Goal: Check status: Check status

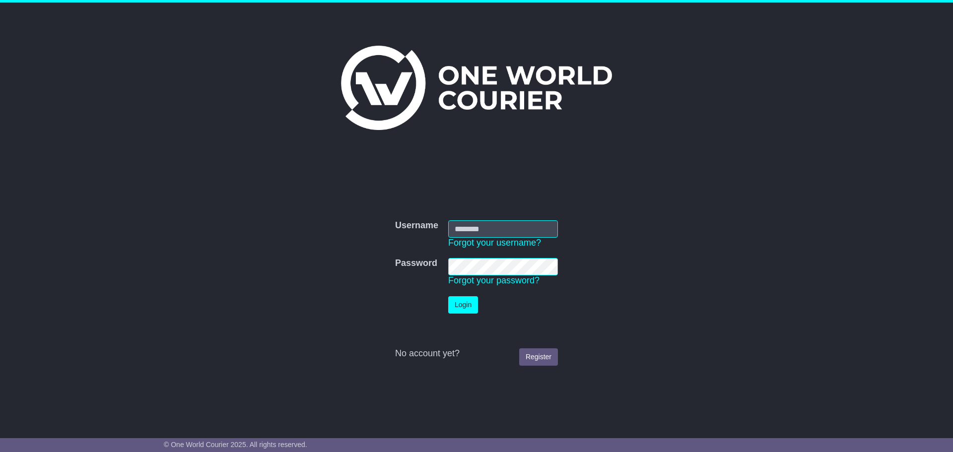
type input "**********"
click at [473, 309] on button "Login" at bounding box center [463, 304] width 30 height 17
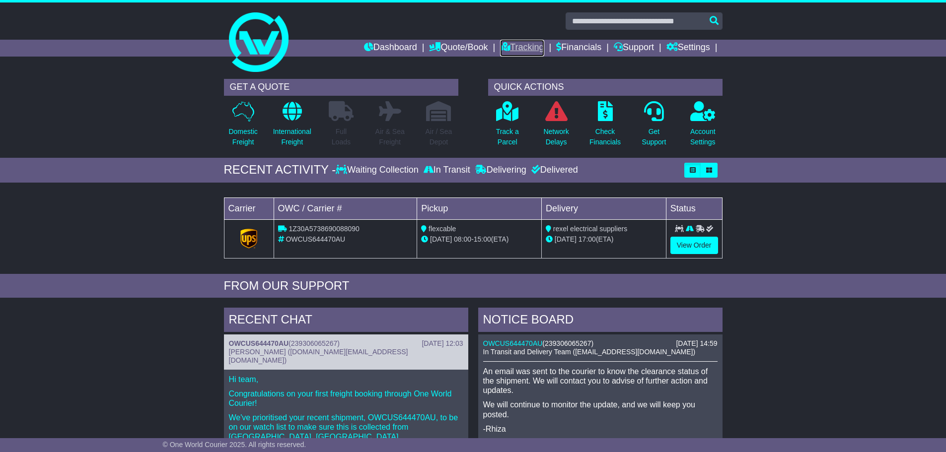
click at [512, 43] on link "Tracking" at bounding box center [522, 48] width 44 height 17
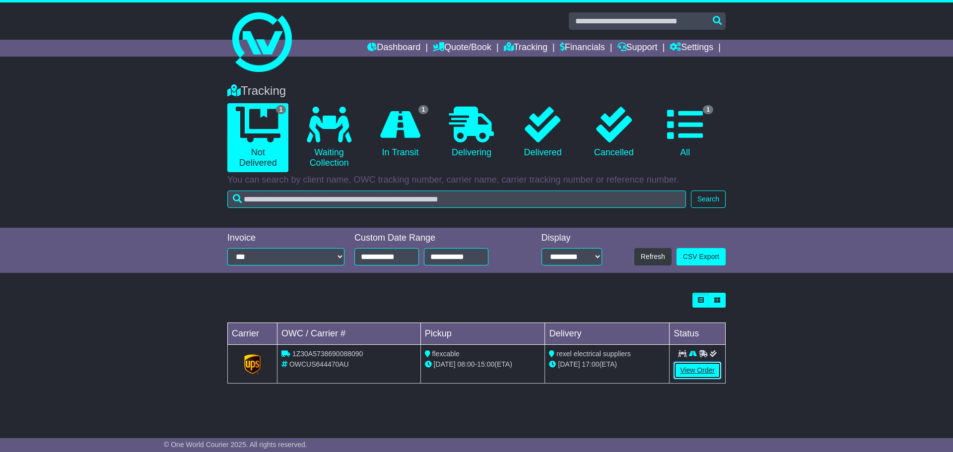
click at [680, 372] on link "View Order" at bounding box center [698, 370] width 48 height 17
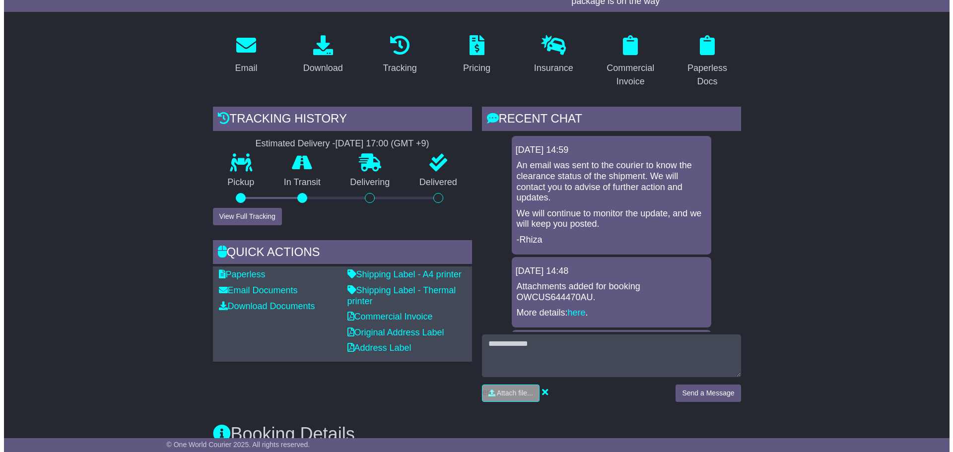
scroll to position [50, 0]
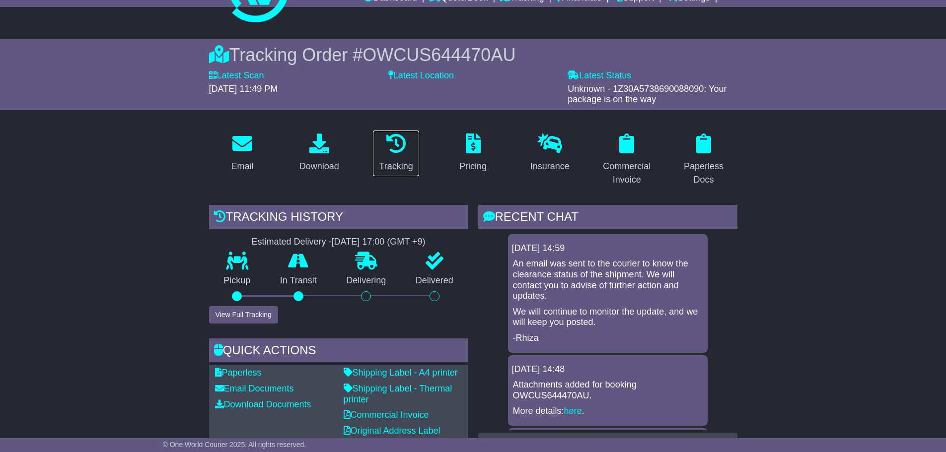
click at [395, 148] on icon at bounding box center [396, 144] width 20 height 20
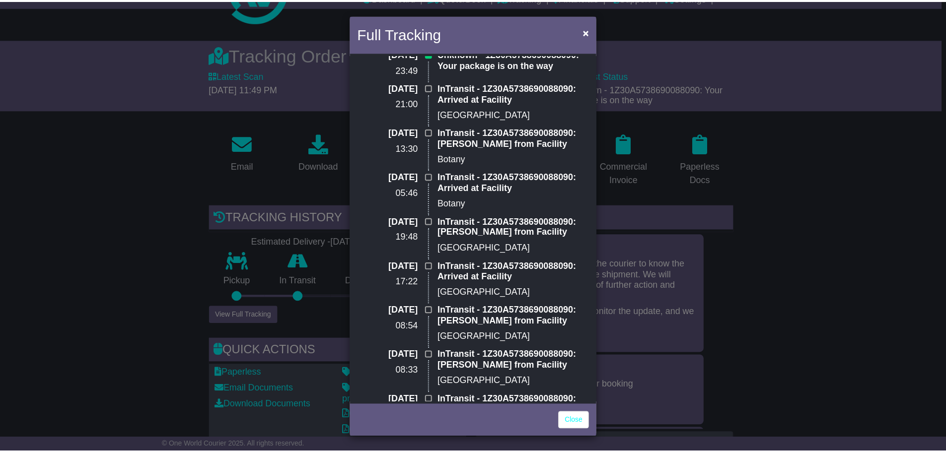
scroll to position [0, 0]
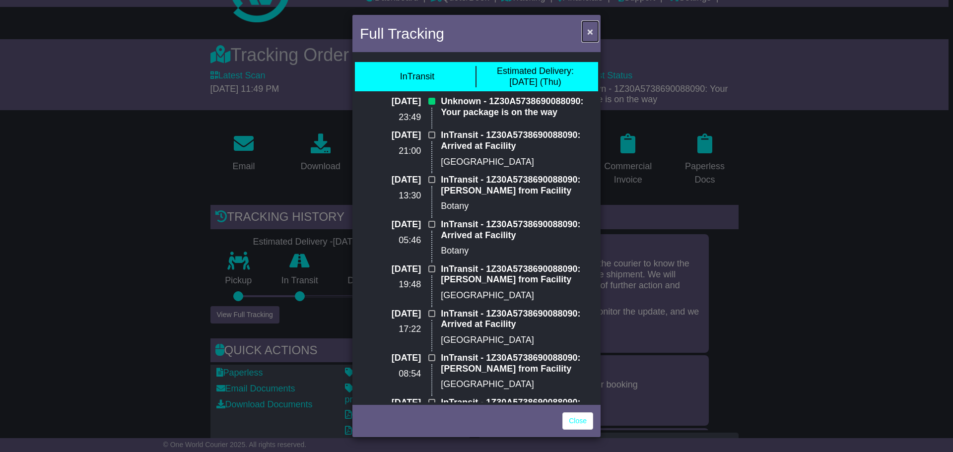
click at [591, 29] on span "×" at bounding box center [590, 31] width 6 height 11
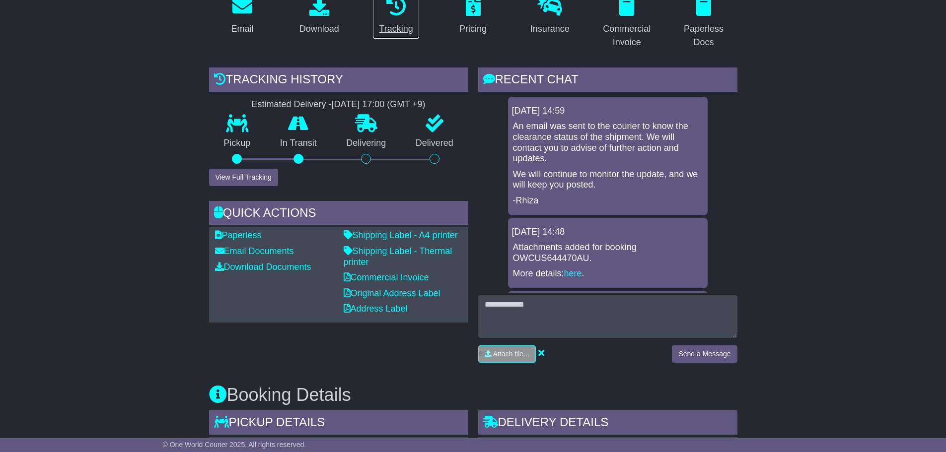
scroll to position [248, 0]
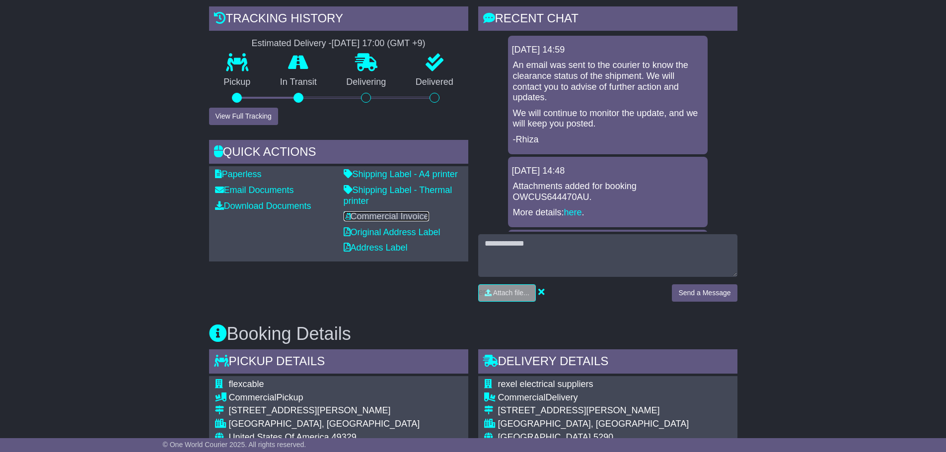
click at [395, 216] on link "Commercial Invoice" at bounding box center [386, 217] width 85 height 10
